Goal: Find specific page/section: Find specific page/section

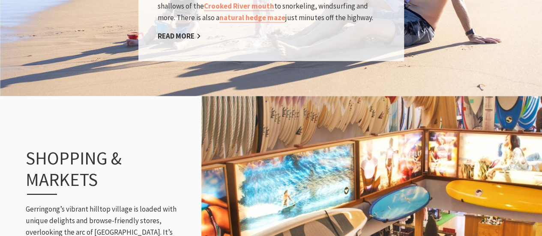
scroll to position [1029, 0]
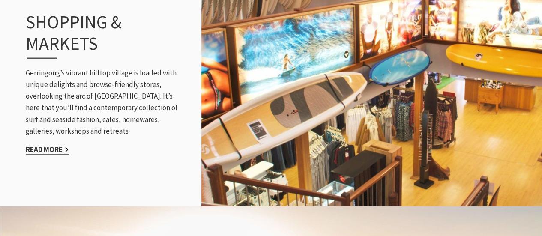
click at [52, 145] on link "Read More" at bounding box center [47, 150] width 43 height 10
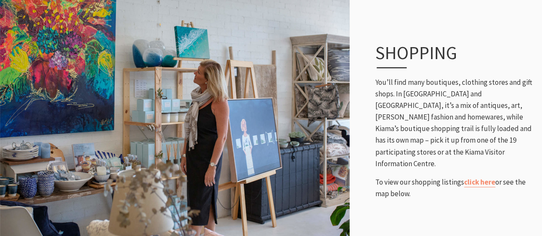
scroll to position [363, 552]
click at [479, 179] on link "click here" at bounding box center [479, 182] width 31 height 10
